Goal: Task Accomplishment & Management: Use online tool/utility

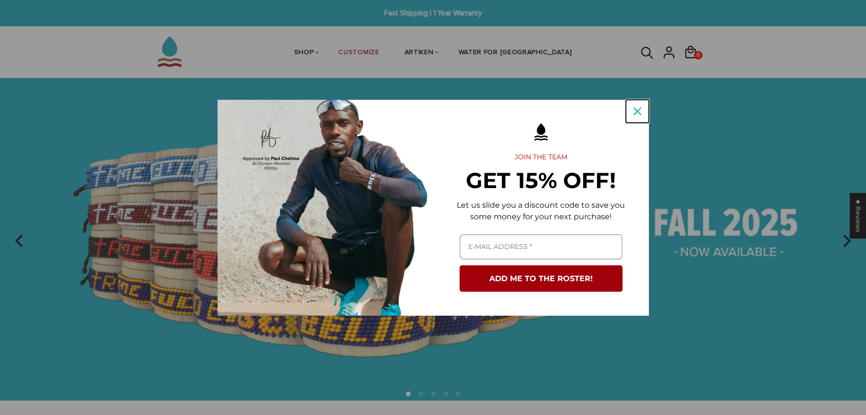
click at [636, 108] on icon "close icon" at bounding box center [638, 111] width 8 height 8
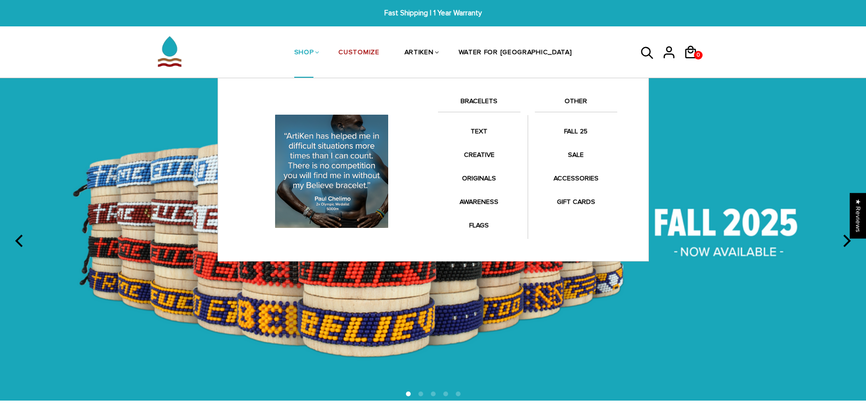
click at [481, 103] on link "BRACELETS" at bounding box center [479, 103] width 82 height 16
click at [483, 99] on link "BRACELETS" at bounding box center [479, 103] width 82 height 16
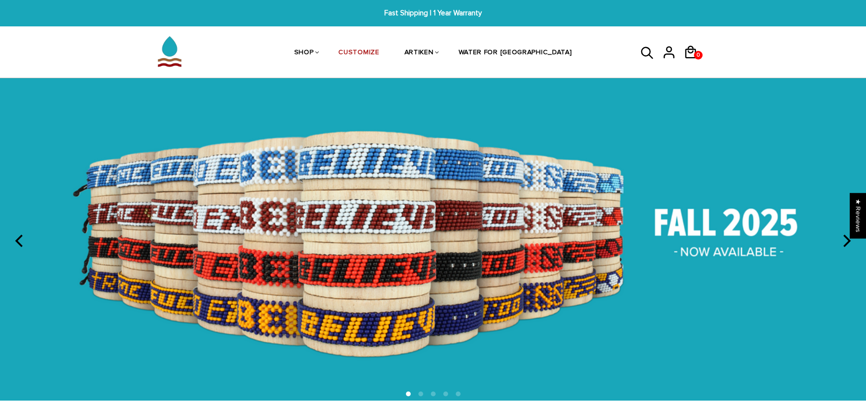
click at [609, 246] on img at bounding box center [433, 239] width 866 height 322
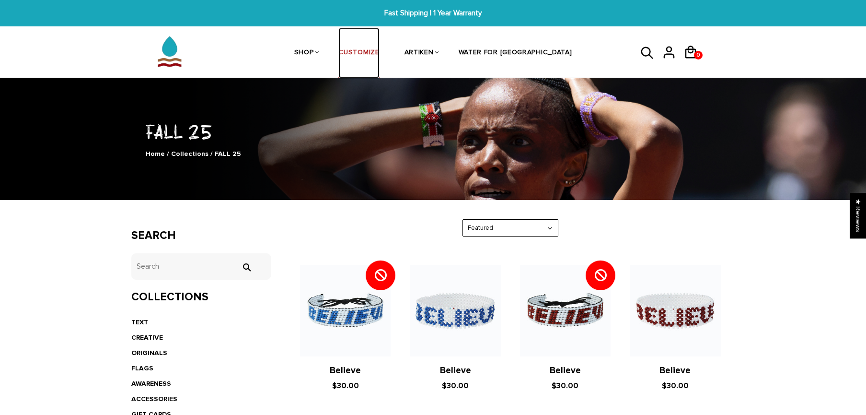
click at [379, 49] on link "CUSTOMIZE" at bounding box center [358, 53] width 41 height 51
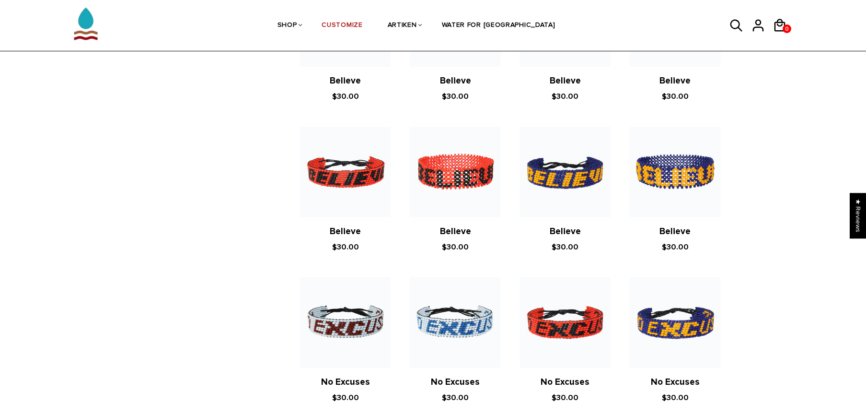
scroll to position [437, 0]
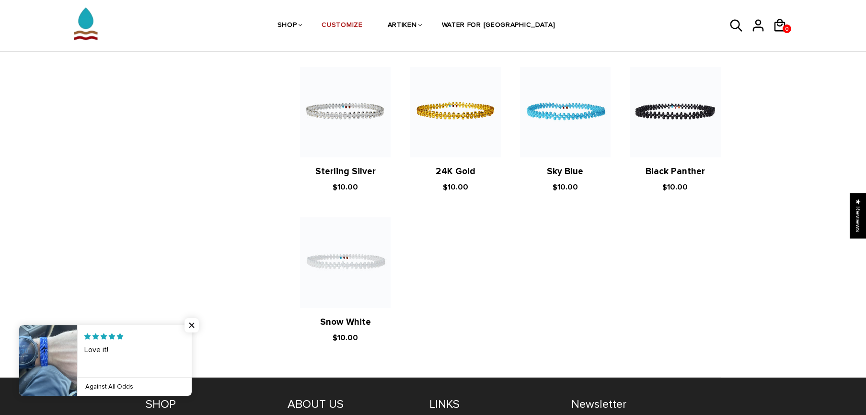
scroll to position [922, 0]
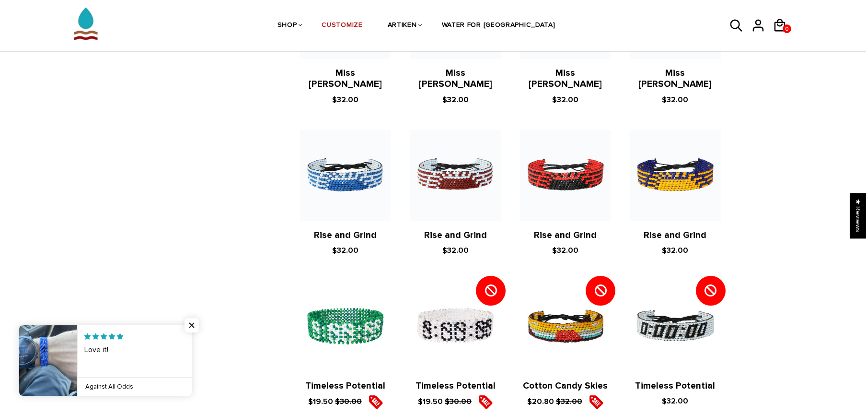
scroll to position [1035, 0]
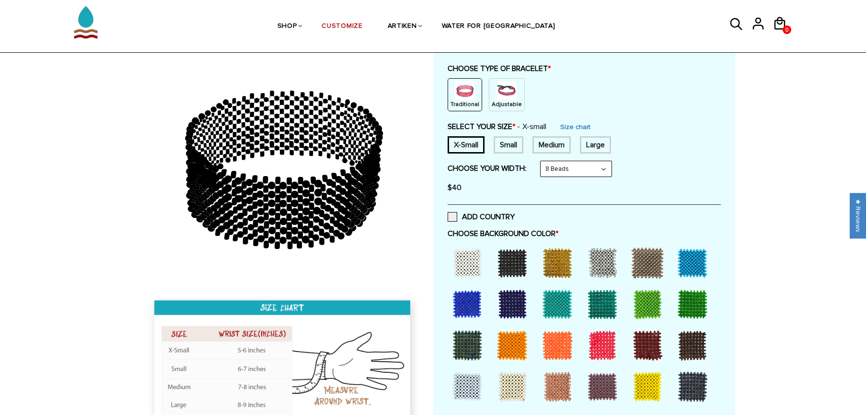
scroll to position [117, 0]
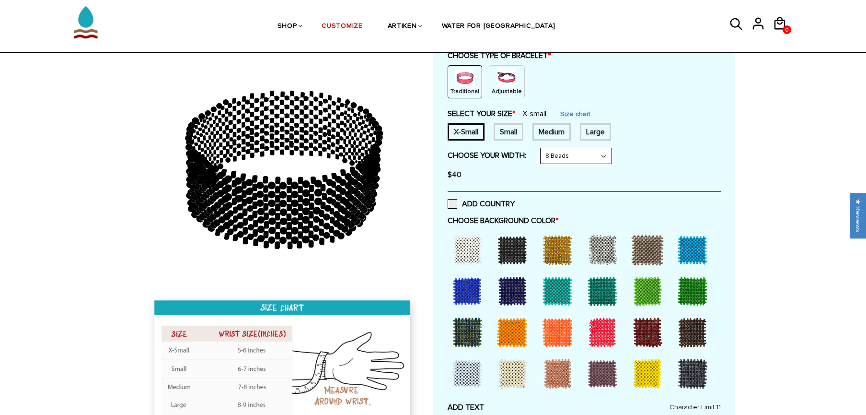
click at [463, 293] on div at bounding box center [467, 291] width 38 height 38
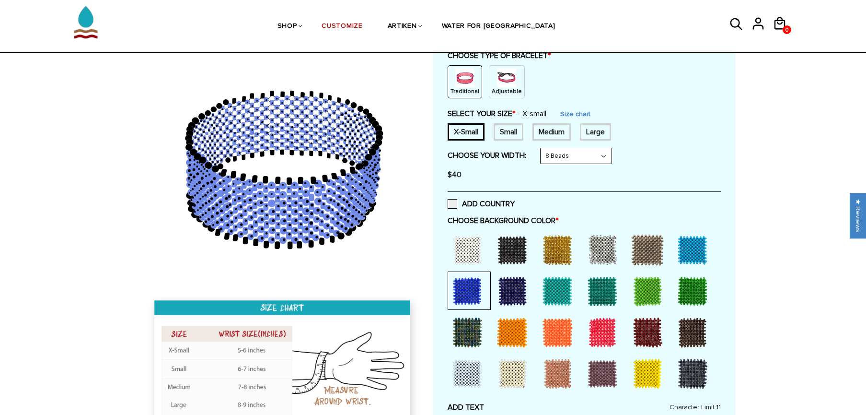
click at [694, 254] on div at bounding box center [693, 250] width 38 height 38
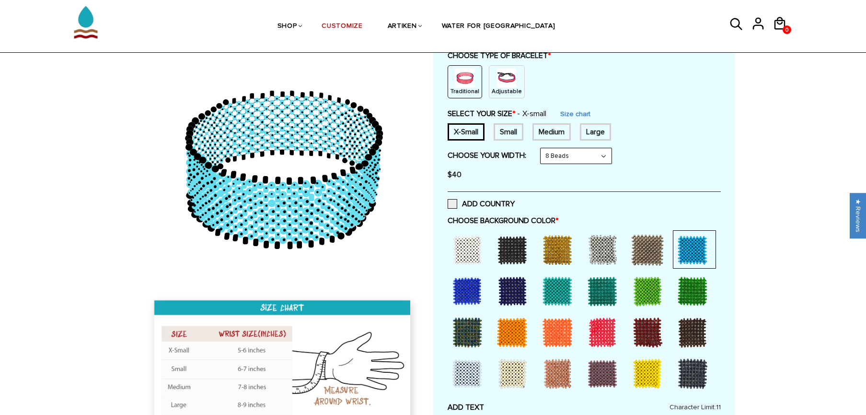
click at [465, 294] on div at bounding box center [467, 291] width 38 height 38
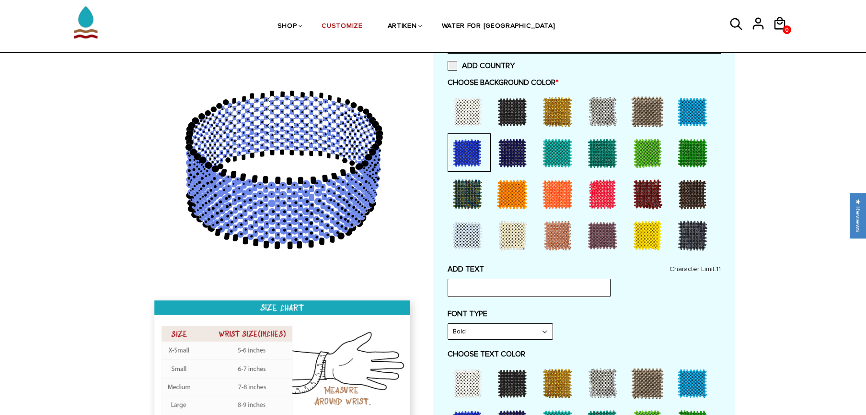
scroll to position [257, 0]
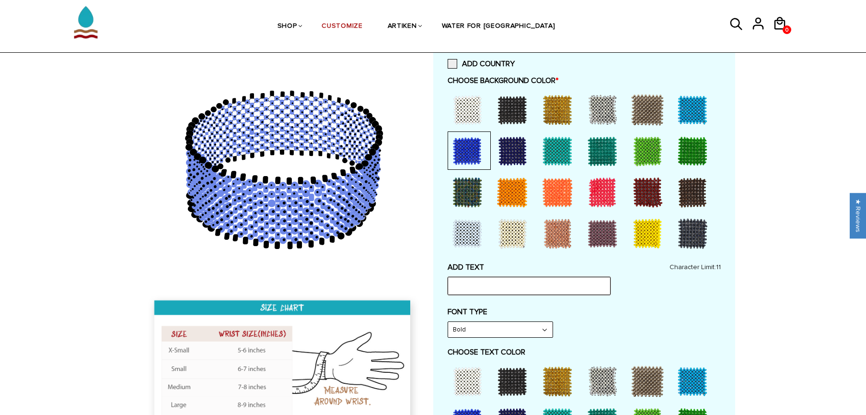
click at [469, 289] on input "text" at bounding box center [529, 286] width 163 height 18
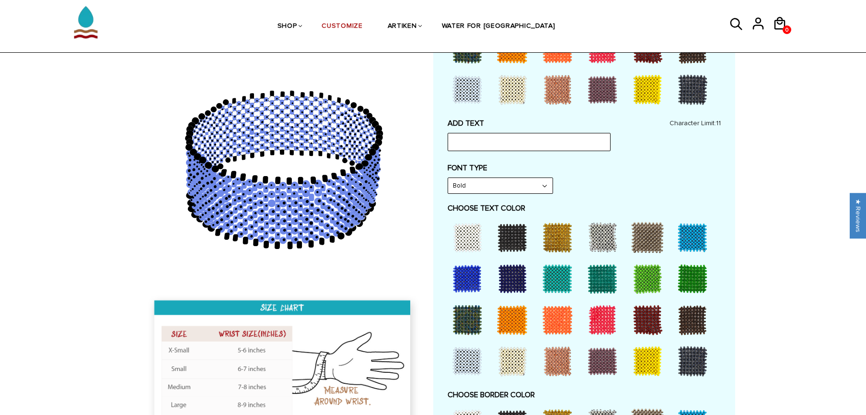
click at [520, 232] on div at bounding box center [512, 237] width 38 height 38
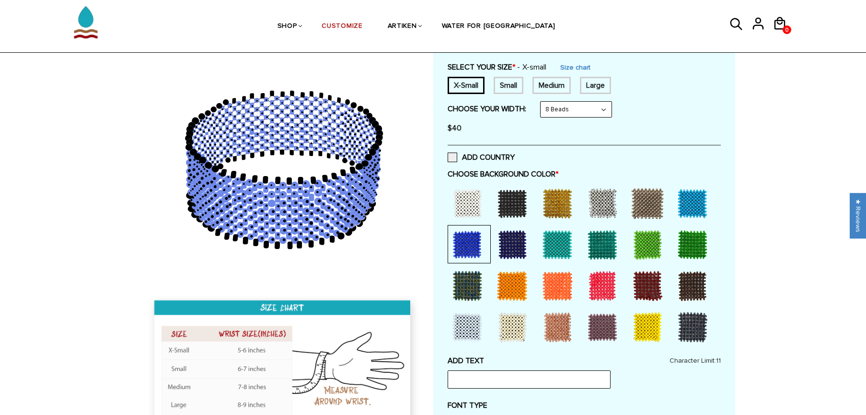
scroll to position [0, 0]
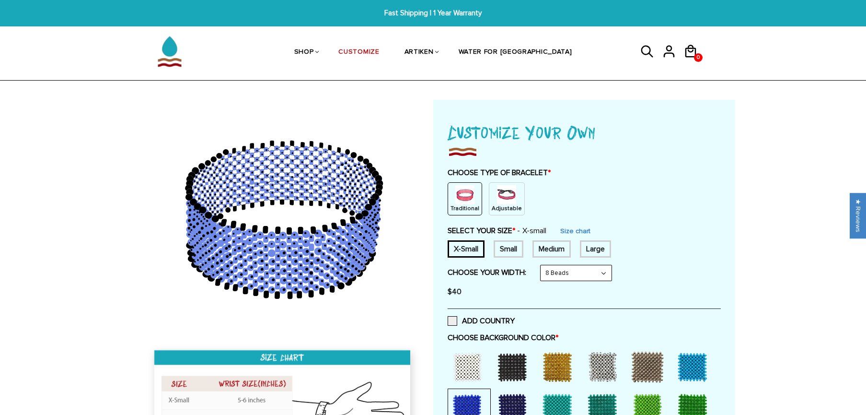
click at [497, 205] on p "Adjustable" at bounding box center [507, 208] width 30 height 8
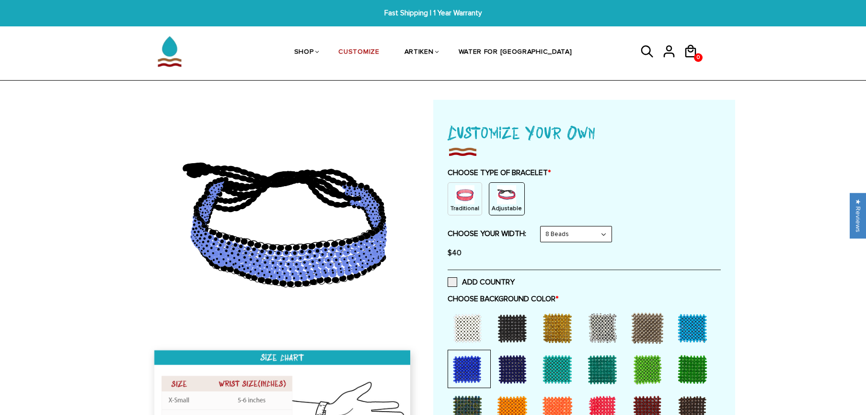
click at [525, 328] on div at bounding box center [512, 328] width 38 height 38
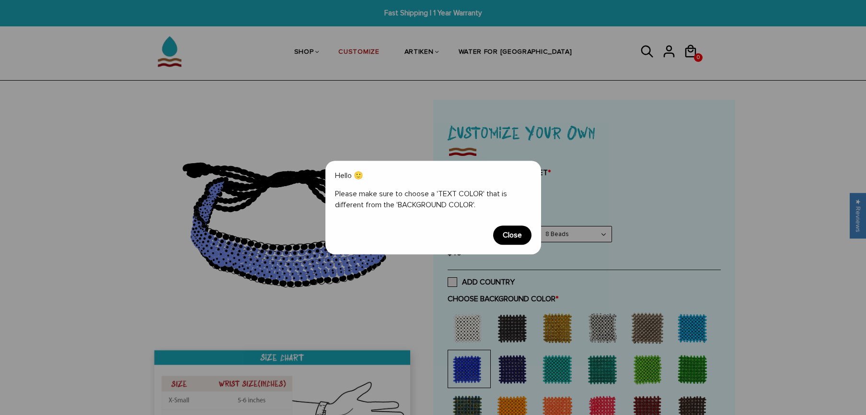
click at [523, 240] on span "Close" at bounding box center [512, 234] width 38 height 19
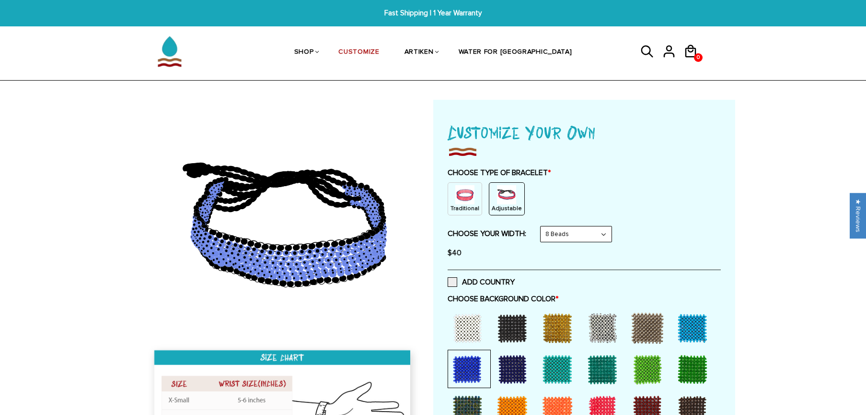
click at [457, 190] on img at bounding box center [464, 194] width 19 height 19
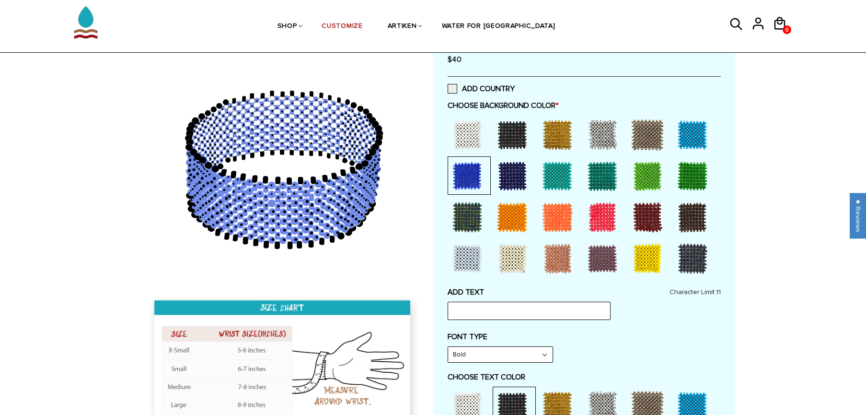
scroll to position [252, 0]
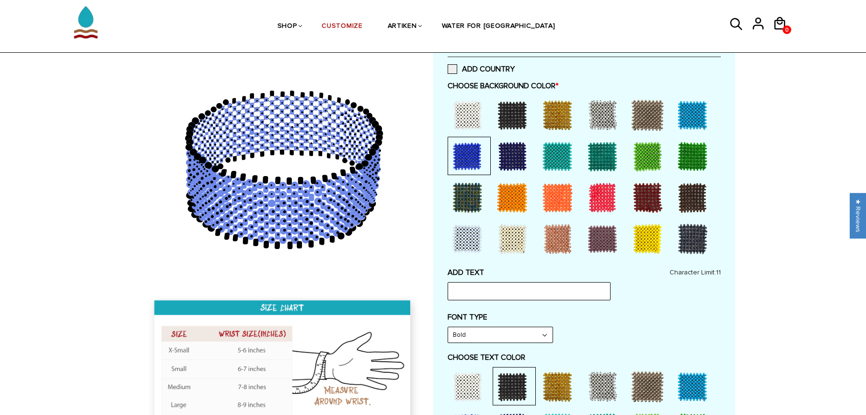
click at [692, 115] on div at bounding box center [693, 115] width 38 height 38
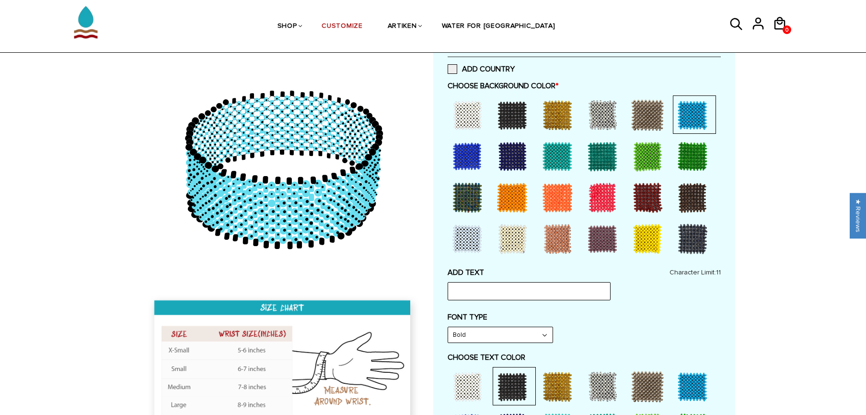
click at [458, 155] on div at bounding box center [467, 156] width 38 height 38
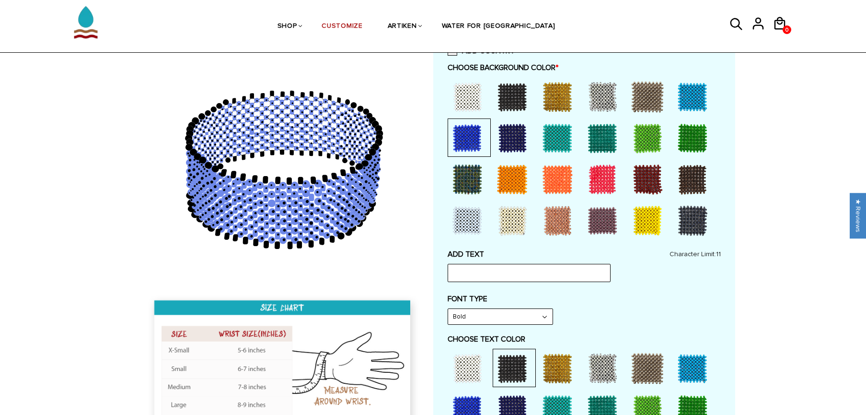
scroll to position [313, 0]
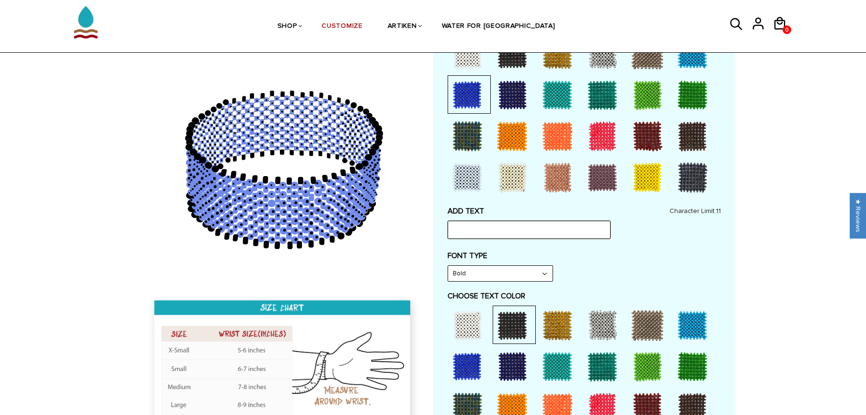
click at [479, 232] on input "text" at bounding box center [529, 230] width 163 height 18
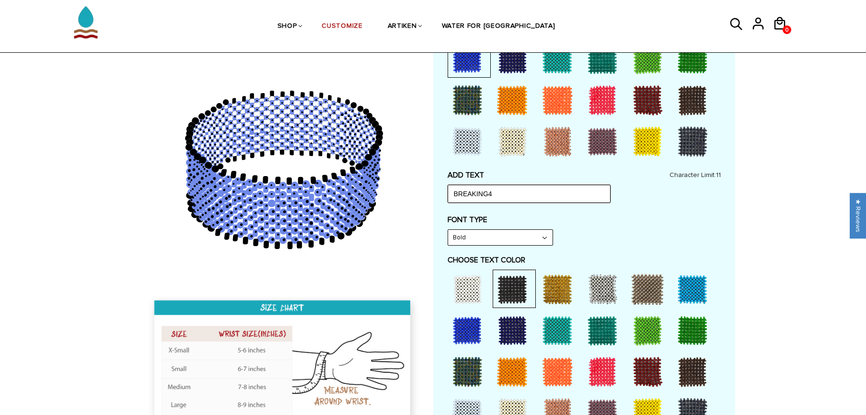
scroll to position [360, 0]
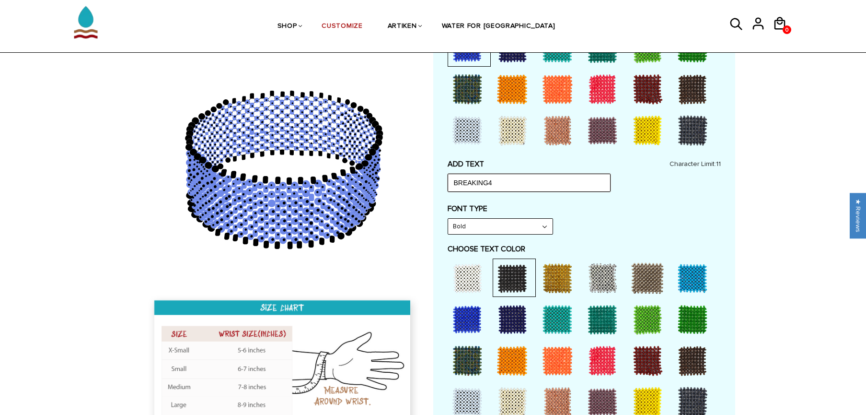
type input "BREAKING4"
click at [614, 206] on label "FONT TYPE" at bounding box center [584, 209] width 273 height 10
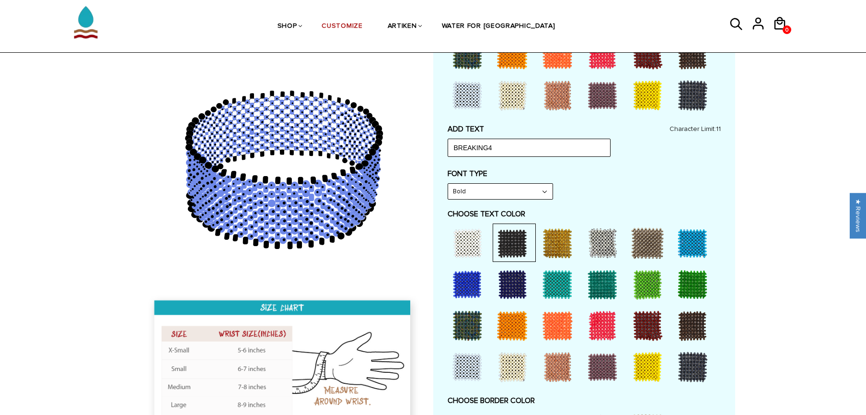
scroll to position [432, 0]
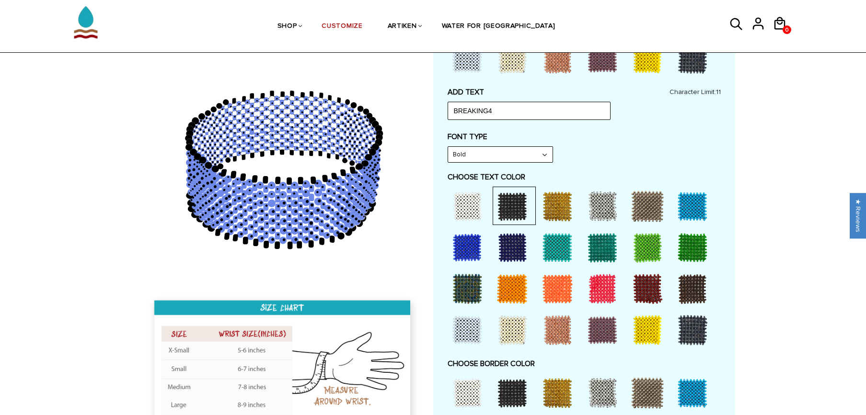
click at [521, 151] on select "Bold" at bounding box center [500, 154] width 105 height 15
click at [448, 147] on select "Bold" at bounding box center [500, 154] width 105 height 15
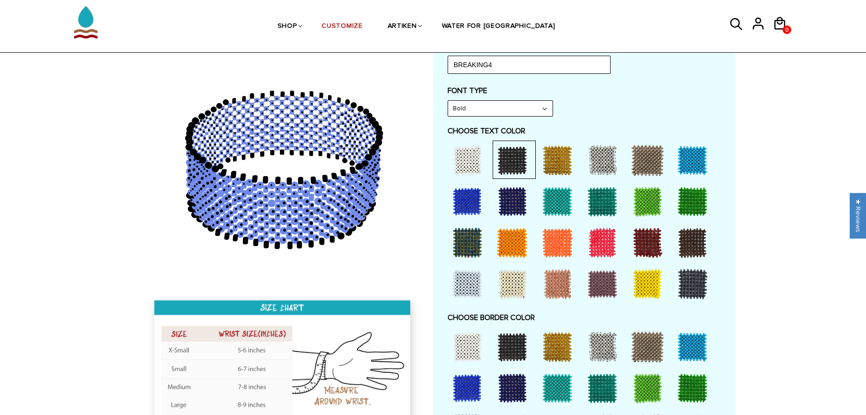
scroll to position [519, 0]
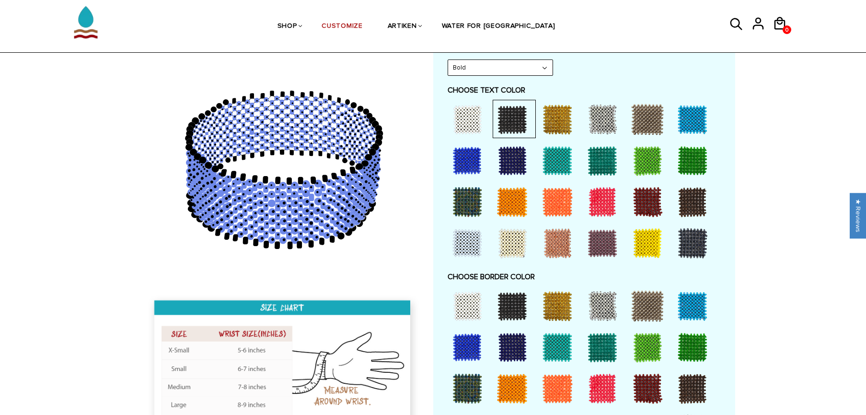
click at [461, 306] on div at bounding box center [467, 306] width 38 height 38
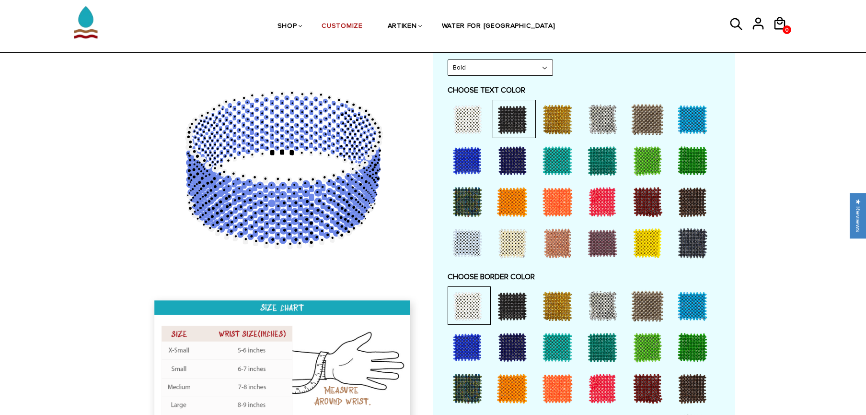
click at [471, 339] on div at bounding box center [467, 347] width 38 height 38
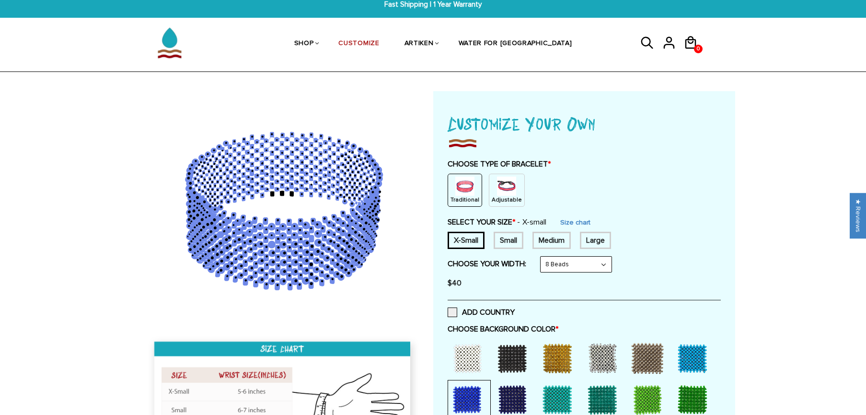
scroll to position [0, 0]
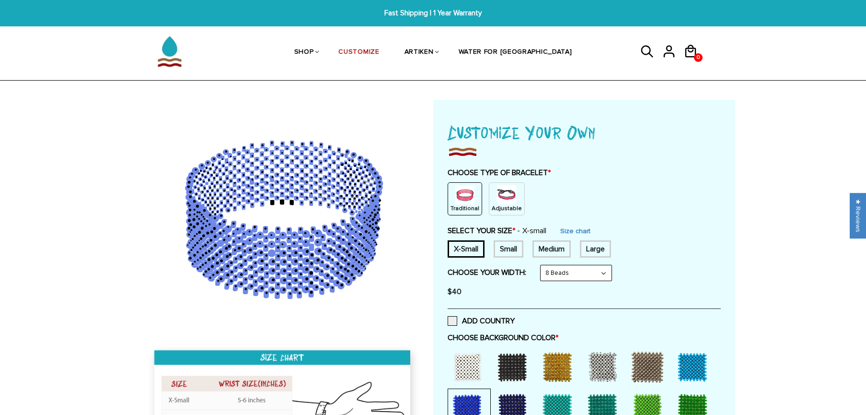
click at [318, 198] on icon at bounding box center [284, 220] width 276 height 240
click at [337, 201] on icon at bounding box center [284, 220] width 276 height 240
click at [375, 185] on icon at bounding box center [284, 220] width 276 height 240
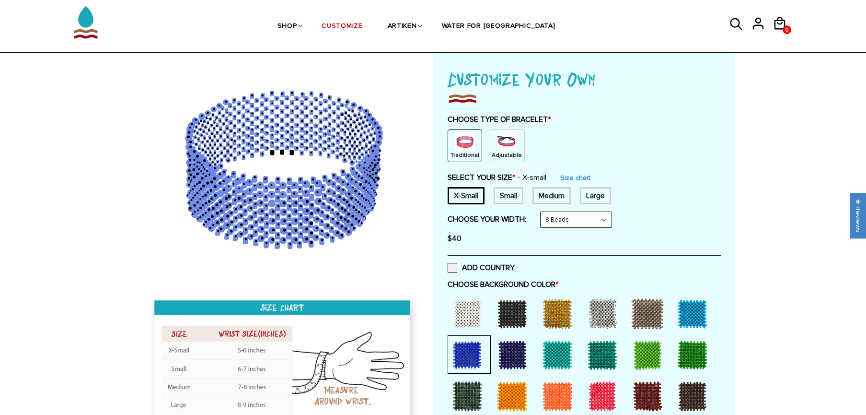
scroll to position [78, 0]
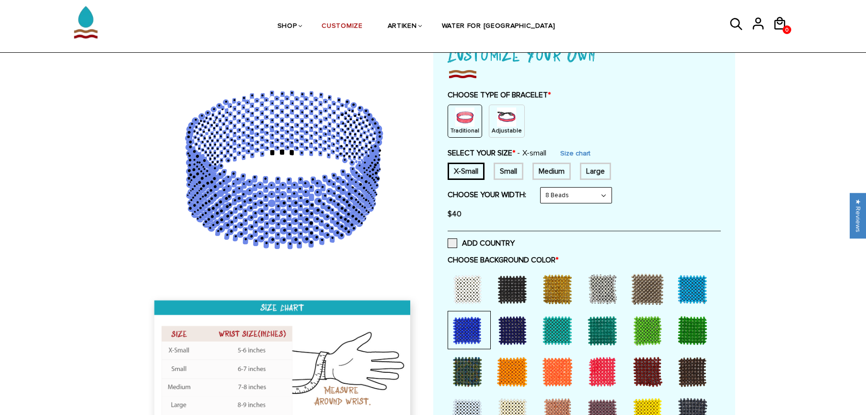
click at [484, 234] on div "ADD COUNTRY" at bounding box center [584, 243] width 273 height 24
click at [488, 241] on label "ADD COUNTRY" at bounding box center [481, 243] width 67 height 10
click at [515, 240] on input "ADD COUNTRY" at bounding box center [515, 240] width 0 height 0
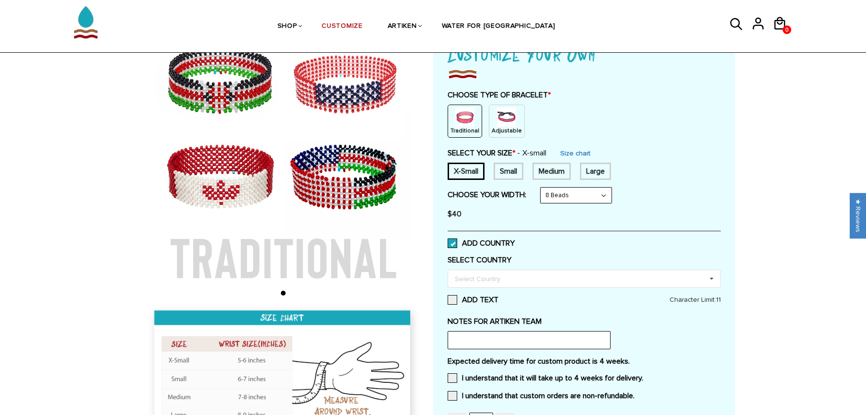
click at [488, 241] on label "ADD COUNTRY" at bounding box center [481, 243] width 67 height 10
click at [515, 240] on input "ADD COUNTRY" at bounding box center [515, 240] width 0 height 0
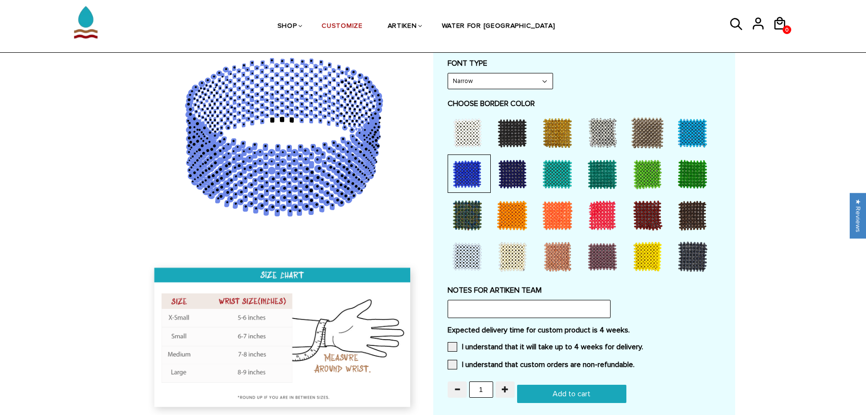
scroll to position [469, 0]
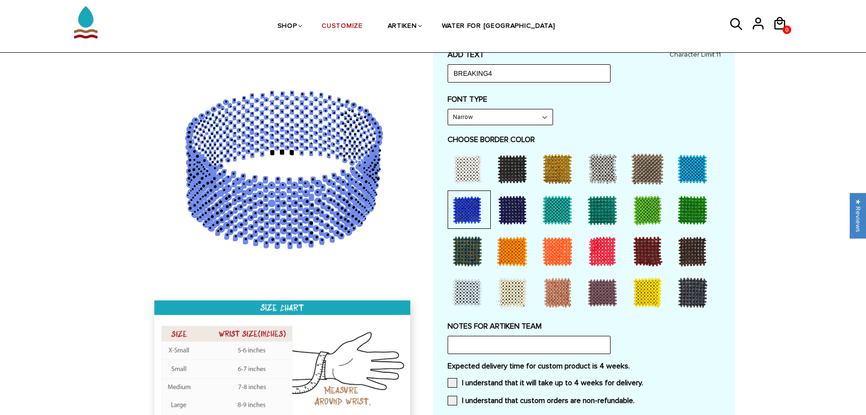
click at [492, 122] on select "Narrow Bold" at bounding box center [500, 116] width 105 height 15
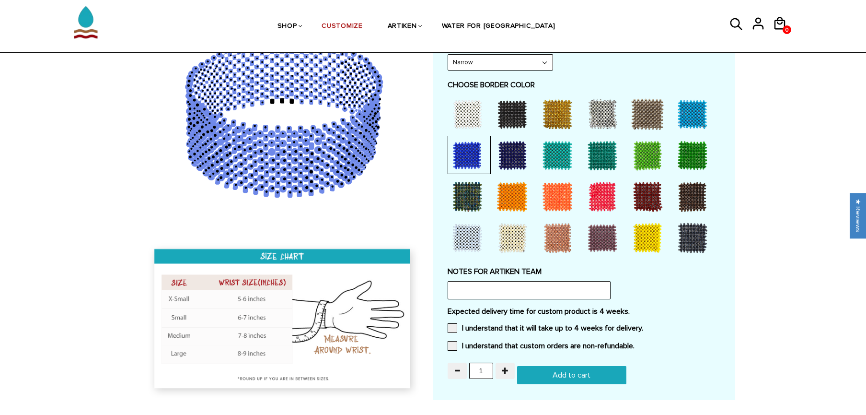
scroll to position [568, 0]
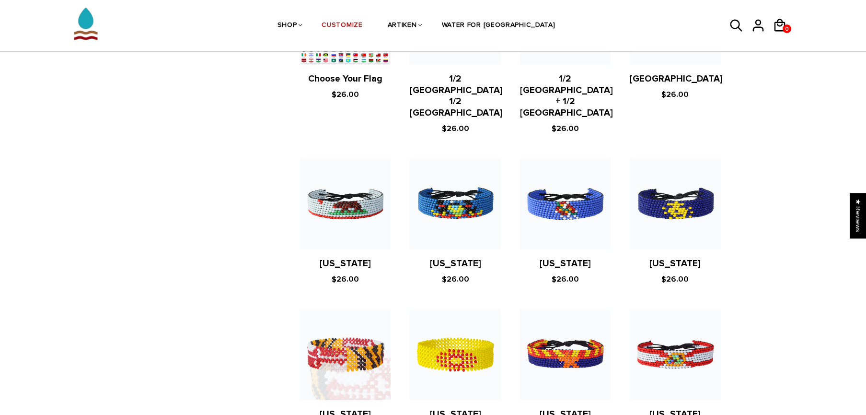
scroll to position [513, 0]
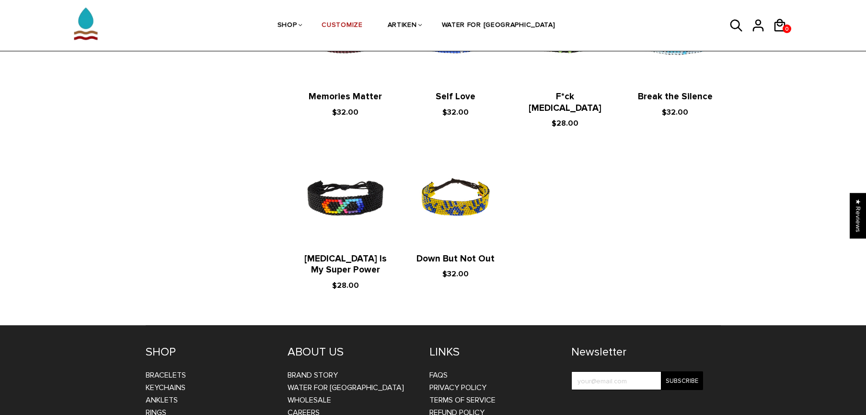
scroll to position [476, 0]
